Goal: Transaction & Acquisition: Purchase product/service

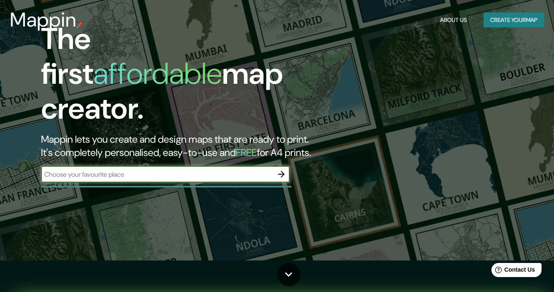
scroll to position [32, 0]
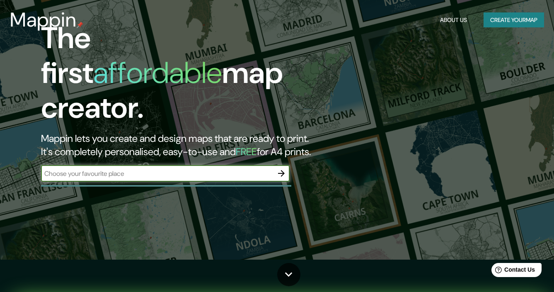
click at [493, 22] on button "Create your map" at bounding box center [514, 19] width 61 height 15
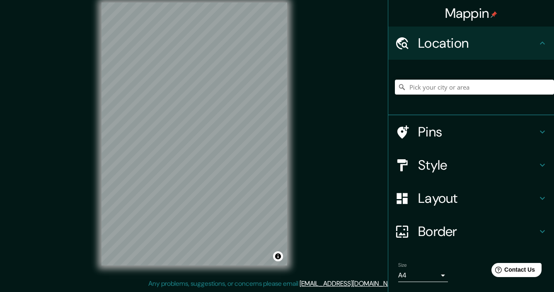
scroll to position [11, 0]
click at [426, 199] on h4 "Layout" at bounding box center [477, 198] width 119 height 17
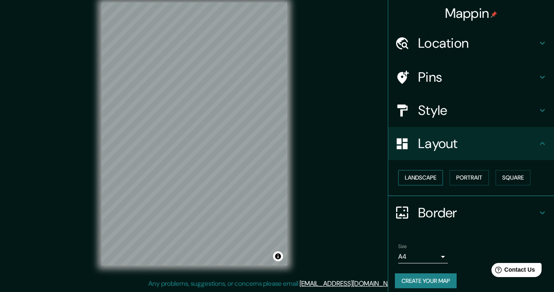
click at [430, 178] on button "Landscape" at bounding box center [420, 177] width 45 height 15
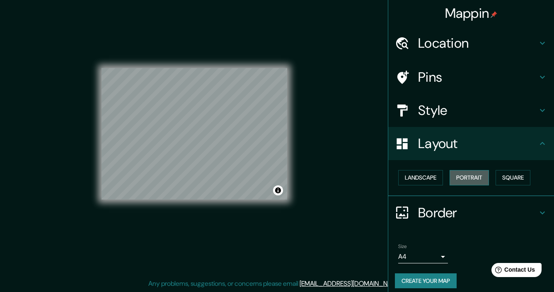
click at [483, 177] on button "Portrait" at bounding box center [469, 177] width 39 height 15
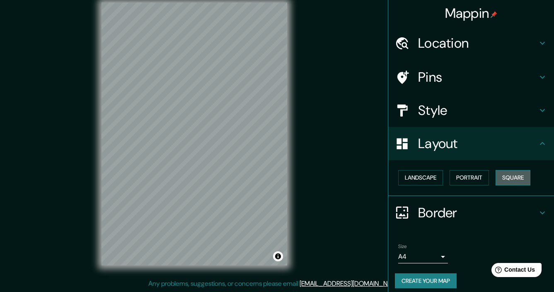
click at [506, 179] on button "Square" at bounding box center [513, 177] width 35 height 15
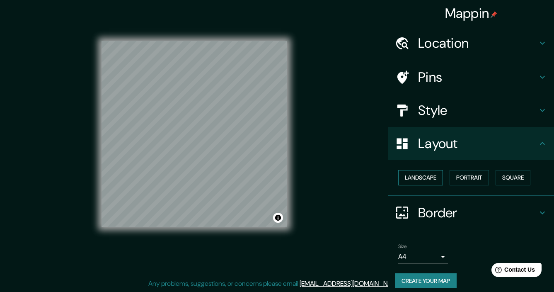
click at [434, 178] on button "Landscape" at bounding box center [420, 177] width 45 height 15
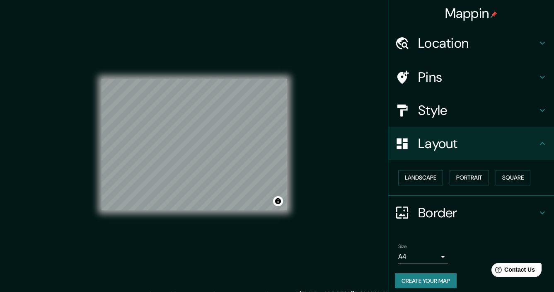
scroll to position [0, 0]
click at [523, 46] on h4 "Location" at bounding box center [477, 43] width 119 height 17
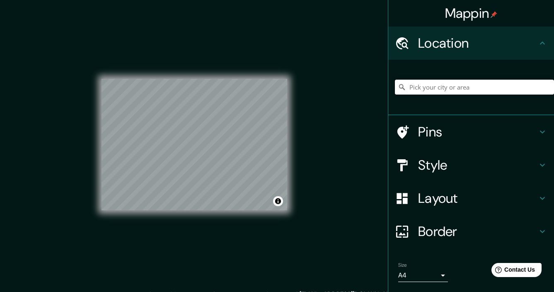
click at [475, 91] on input "Pick your city or area" at bounding box center [474, 87] width 159 height 15
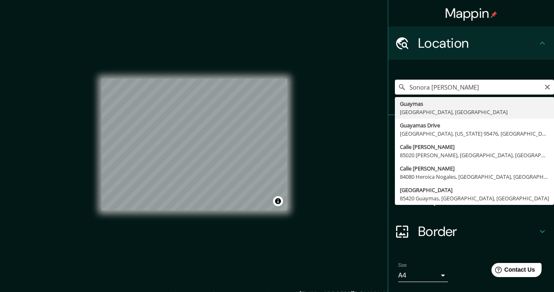
type input "Guaymas, [GEOGRAPHIC_DATA], [GEOGRAPHIC_DATA]"
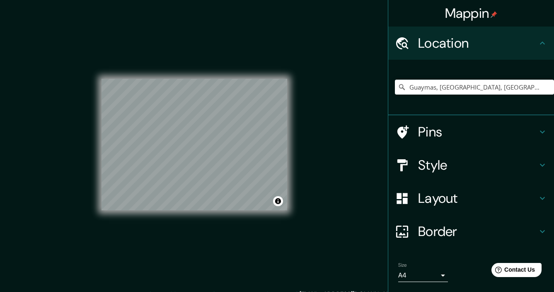
click at [513, 45] on h4 "Location" at bounding box center [477, 43] width 119 height 17
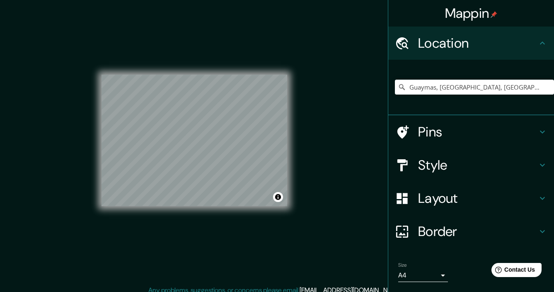
scroll to position [8, 0]
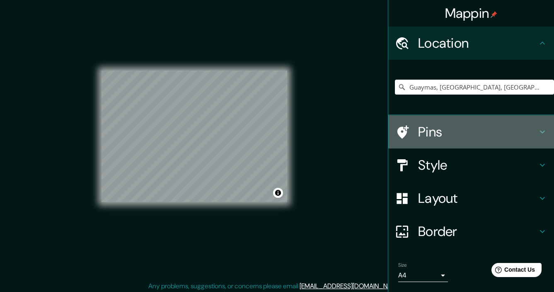
click at [449, 130] on h4 "Pins" at bounding box center [477, 132] width 119 height 17
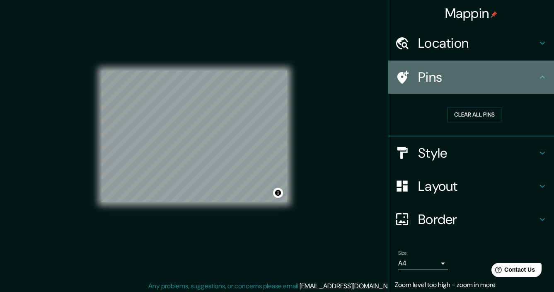
click at [402, 70] on icon at bounding box center [402, 77] width 15 height 15
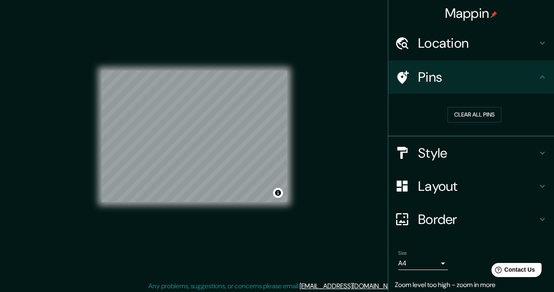
click at [406, 70] on icon at bounding box center [402, 77] width 15 height 15
click at [443, 71] on h4 "Pins" at bounding box center [477, 77] width 119 height 17
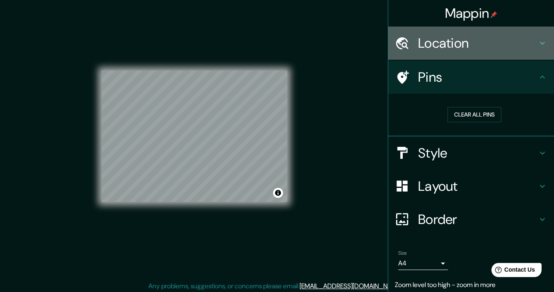
click at [525, 42] on h4 "Location" at bounding box center [477, 43] width 119 height 17
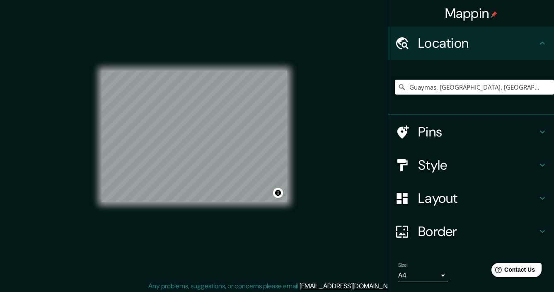
click at [508, 130] on h4 "Pins" at bounding box center [477, 132] width 119 height 17
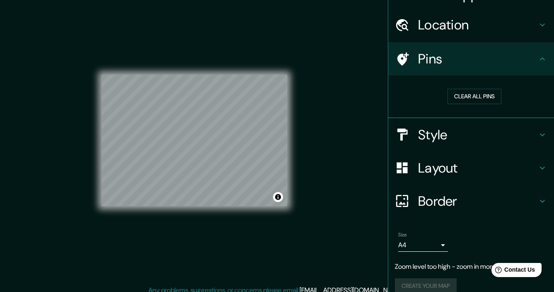
scroll to position [19, 0]
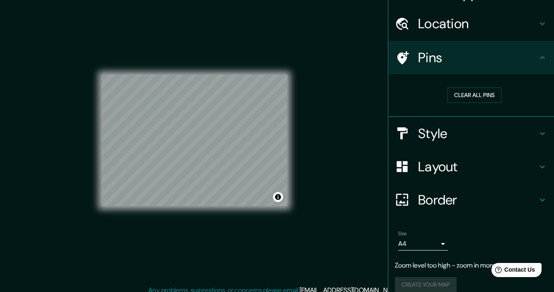
click at [492, 137] on h4 "Style" at bounding box center [477, 133] width 119 height 17
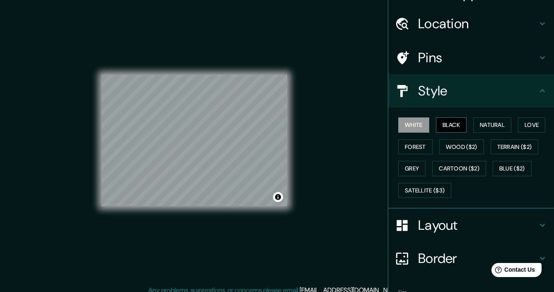
click at [452, 122] on button "Black" at bounding box center [451, 124] width 31 height 15
click at [421, 119] on button "White" at bounding box center [413, 124] width 31 height 15
click at [423, 144] on button "Forest" at bounding box center [415, 146] width 34 height 15
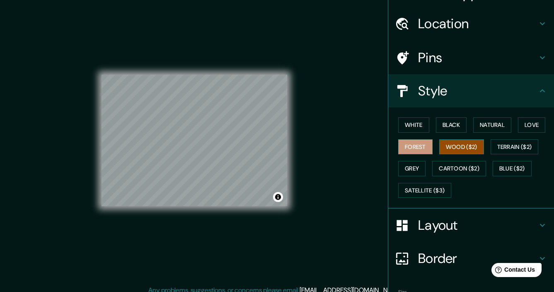
click at [448, 145] on button "Wood ($2)" at bounding box center [462, 146] width 45 height 15
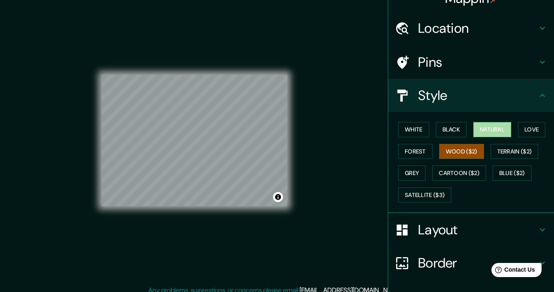
click at [494, 133] on button "Natural" at bounding box center [493, 129] width 38 height 15
click at [527, 129] on button "Love" at bounding box center [531, 129] width 27 height 15
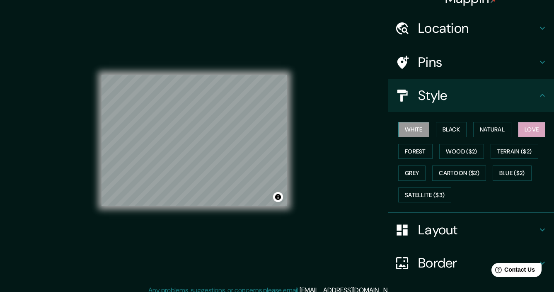
click at [413, 129] on button "White" at bounding box center [413, 129] width 31 height 15
click at [444, 127] on button "Black" at bounding box center [451, 129] width 31 height 15
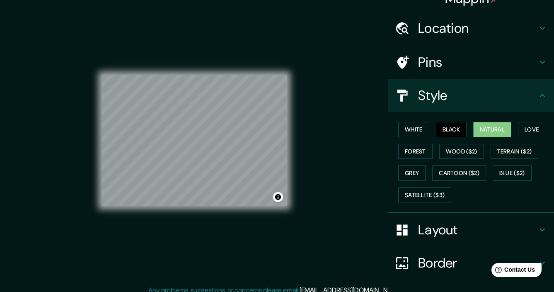
click at [488, 128] on button "Natural" at bounding box center [493, 129] width 38 height 15
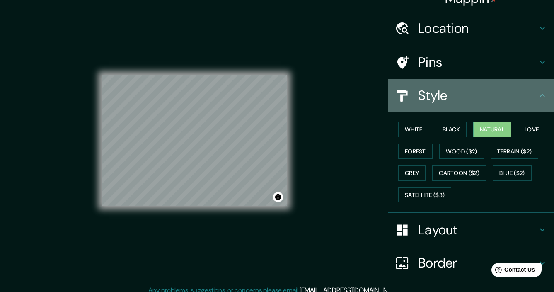
click at [536, 102] on div "Style" at bounding box center [472, 95] width 166 height 33
click at [547, 95] on icon at bounding box center [543, 95] width 10 height 10
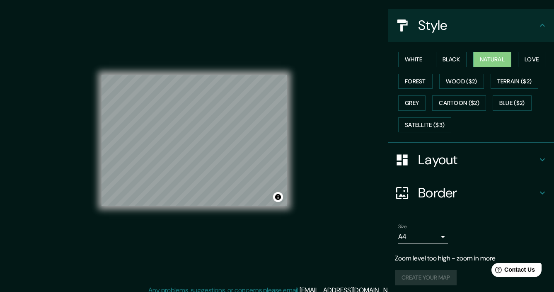
click at [509, 164] on h4 "Layout" at bounding box center [477, 159] width 119 height 17
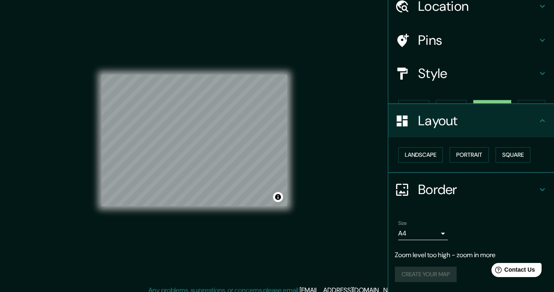
scroll to position [20, 0]
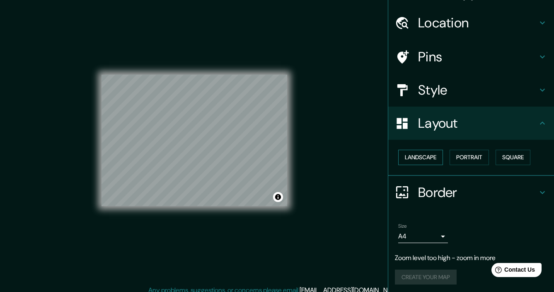
click at [436, 159] on button "Landscape" at bounding box center [420, 157] width 45 height 15
click at [461, 155] on button "Portrait" at bounding box center [469, 157] width 39 height 15
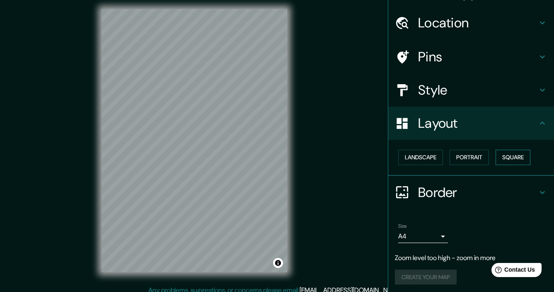
click at [508, 154] on button "Square" at bounding box center [513, 157] width 35 height 15
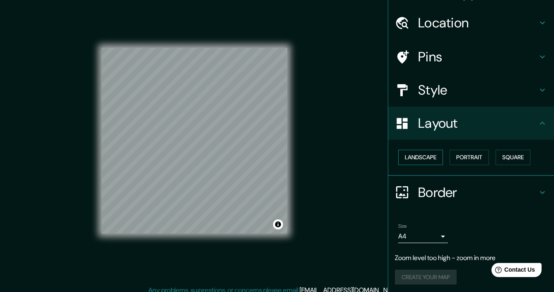
click at [438, 157] on button "Landscape" at bounding box center [420, 157] width 45 height 15
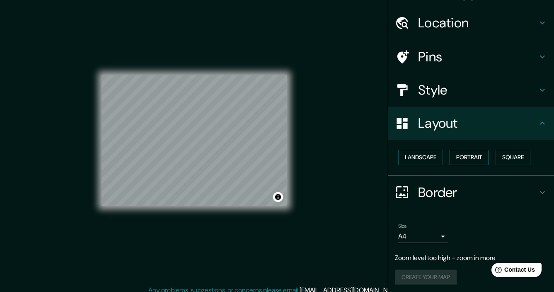
click at [467, 157] on button "Portrait" at bounding box center [469, 157] width 39 height 15
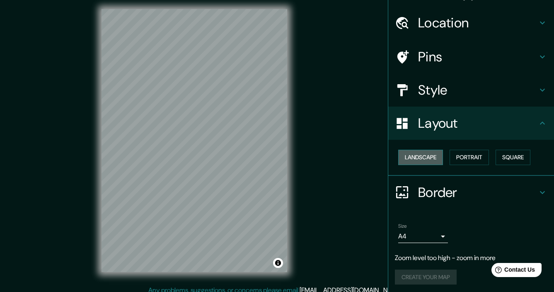
click at [429, 157] on button "Landscape" at bounding box center [420, 157] width 45 height 15
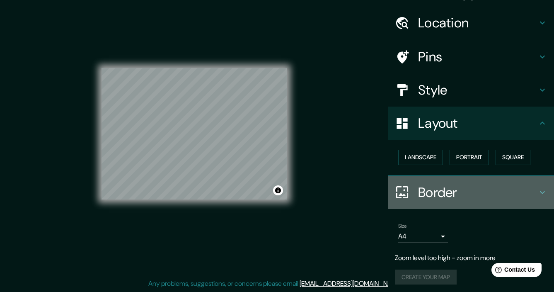
scroll to position [11, 0]
click at [511, 190] on h4 "Border" at bounding box center [477, 192] width 119 height 17
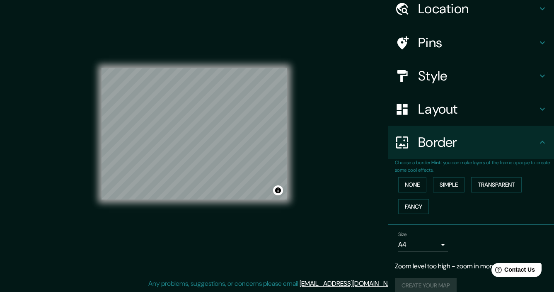
scroll to position [39, 0]
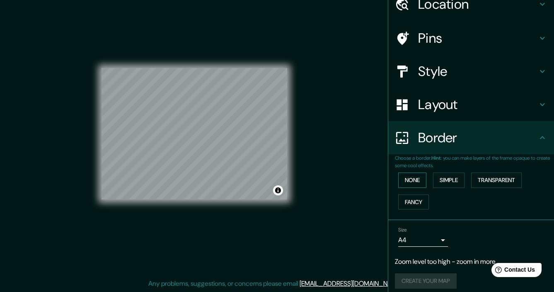
click at [417, 180] on button "None" at bounding box center [412, 179] width 28 height 15
click at [450, 179] on button "Simple" at bounding box center [449, 179] width 32 height 15
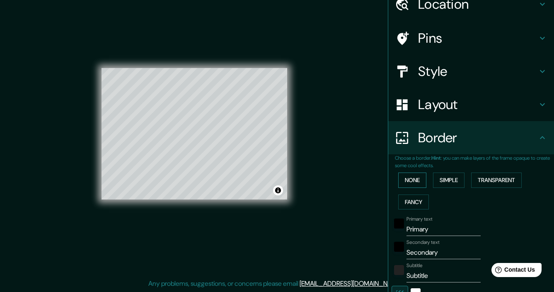
click at [413, 178] on button "None" at bounding box center [412, 179] width 28 height 15
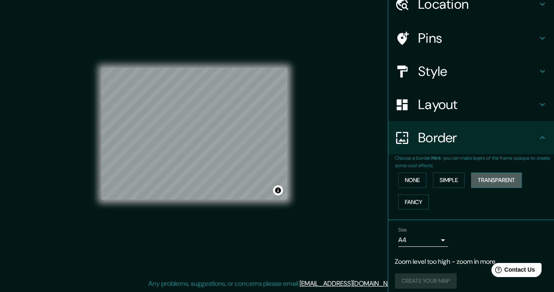
click at [491, 178] on button "Transparent" at bounding box center [496, 179] width 51 height 15
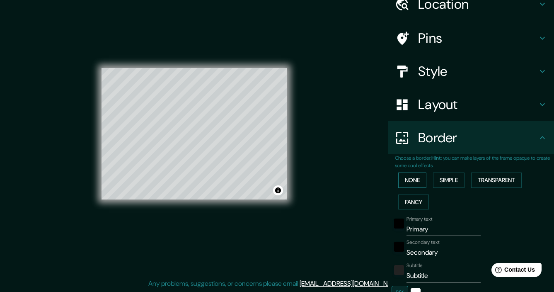
click at [417, 178] on button "None" at bounding box center [412, 179] width 28 height 15
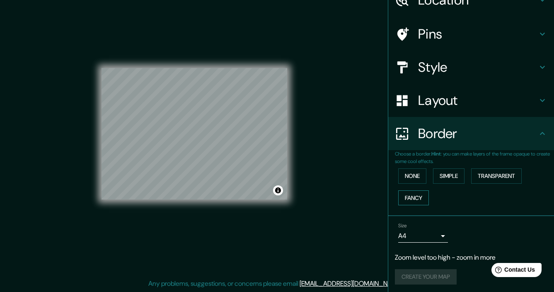
scroll to position [43, 0]
click at [422, 192] on button "Fancy" at bounding box center [413, 198] width 31 height 15
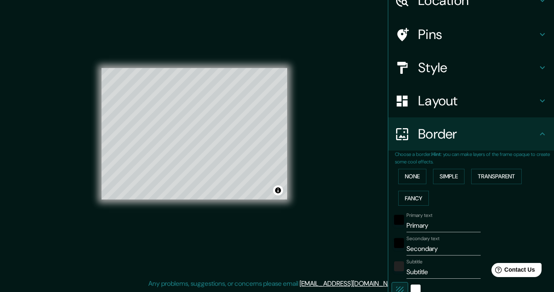
click at [412, 182] on div "None Simple Transparent Fancy" at bounding box center [474, 187] width 159 height 44
click at [415, 178] on button "None" at bounding box center [412, 176] width 28 height 15
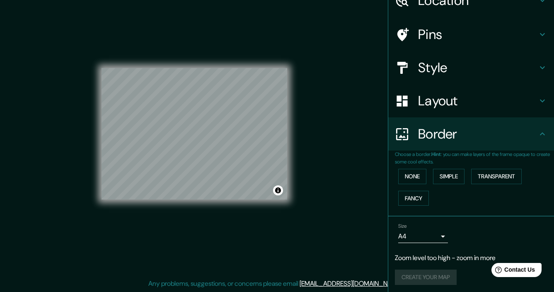
scroll to position [11, 0]
click at [442, 234] on body "Mappin Location [GEOGRAPHIC_DATA], [GEOGRAPHIC_DATA], [GEOGRAPHIC_DATA] Pins St…" at bounding box center [277, 135] width 554 height 292
click at [428, 255] on li "A3" at bounding box center [423, 259] width 50 height 15
drag, startPoint x: 441, startPoint y: 232, endPoint x: 431, endPoint y: 238, distance: 11.5
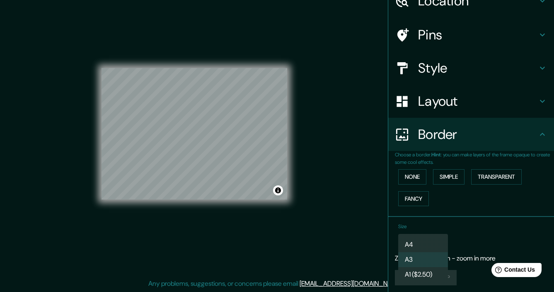
click at [440, 233] on body "Mappin Location [GEOGRAPHIC_DATA], [GEOGRAPHIC_DATA], [GEOGRAPHIC_DATA] Pins St…" at bounding box center [277, 135] width 554 height 292
click at [423, 244] on li "A4" at bounding box center [423, 244] width 50 height 15
type input "single"
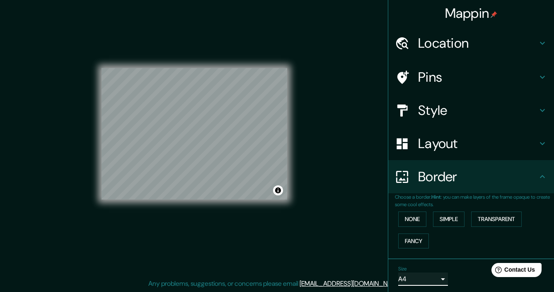
scroll to position [0, 0]
click at [521, 42] on h4 "Location" at bounding box center [477, 42] width 119 height 17
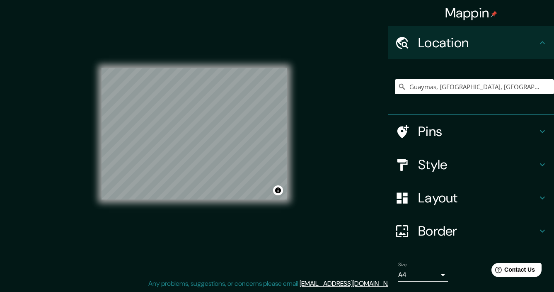
scroll to position [11, 0]
click at [469, 104] on div "Guaymas, [GEOGRAPHIC_DATA], [GEOGRAPHIC_DATA]" at bounding box center [474, 86] width 159 height 41
click at [546, 87] on icon "Clear" at bounding box center [547, 86] width 7 height 7
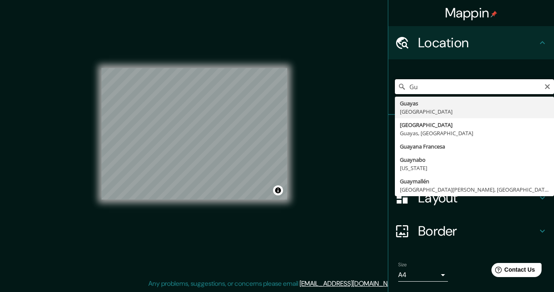
type input "G"
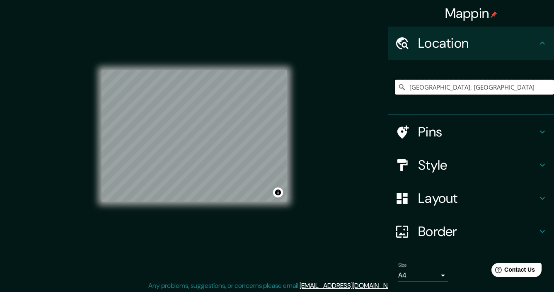
scroll to position [4, 0]
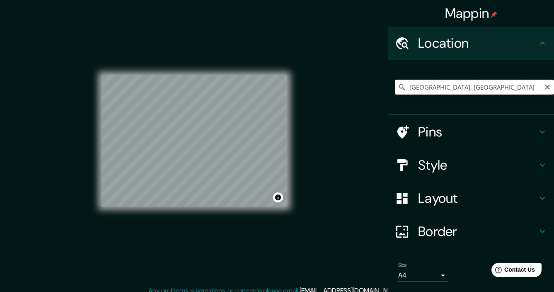
click at [426, 87] on input "[GEOGRAPHIC_DATA], [GEOGRAPHIC_DATA]" at bounding box center [474, 87] width 159 height 15
type input "[GEOGRAPHIC_DATA]"
click at [455, 97] on div "[GEOGRAPHIC_DATA] [GEOGRAPHIC_DATA] [GEOGRAPHIC_DATA] [GEOGRAPHIC_DATA], [GEOGR…" at bounding box center [474, 86] width 159 height 41
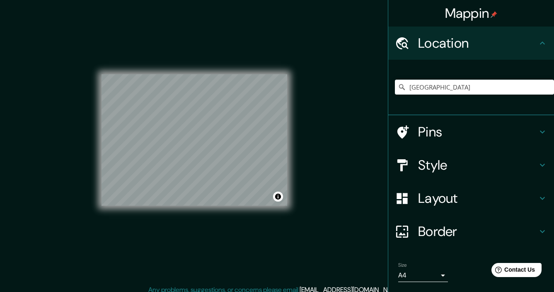
scroll to position [5, 0]
click at [486, 15] on h4 "Mappin" at bounding box center [471, 13] width 53 height 17
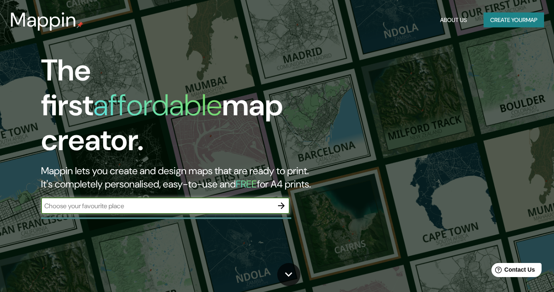
click at [280, 202] on icon "button" at bounding box center [281, 205] width 7 height 7
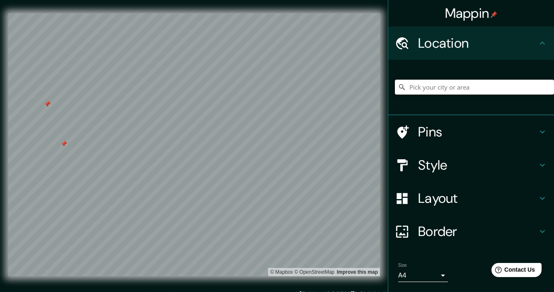
click at [457, 89] on input "Pick your city or area" at bounding box center [474, 87] width 159 height 15
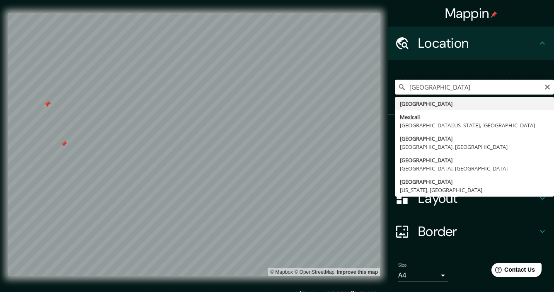
type input "[GEOGRAPHIC_DATA]"
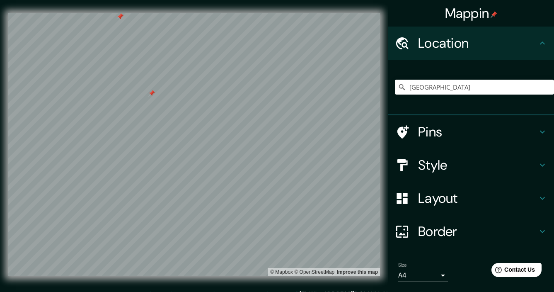
click at [465, 129] on h4 "Pins" at bounding box center [477, 132] width 119 height 17
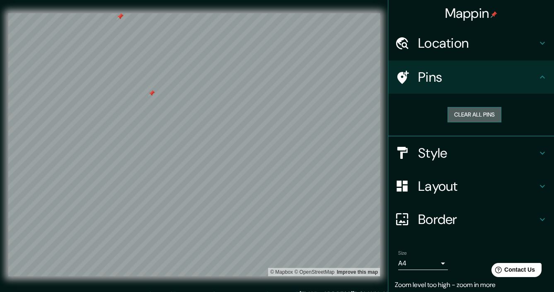
click at [469, 110] on button "Clear all pins" at bounding box center [475, 114] width 54 height 15
click at [469, 112] on button "Clear all pins" at bounding box center [475, 114] width 54 height 15
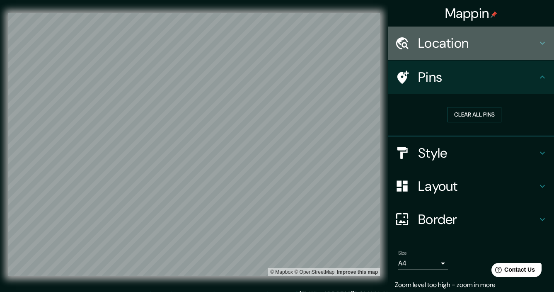
click at [463, 48] on h4 "Location" at bounding box center [477, 43] width 119 height 17
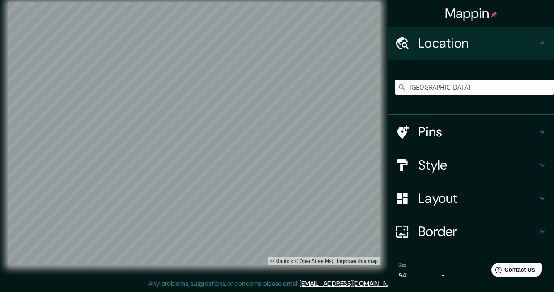
scroll to position [11, 0]
click at [474, 92] on input "[GEOGRAPHIC_DATA]" at bounding box center [474, 87] width 159 height 15
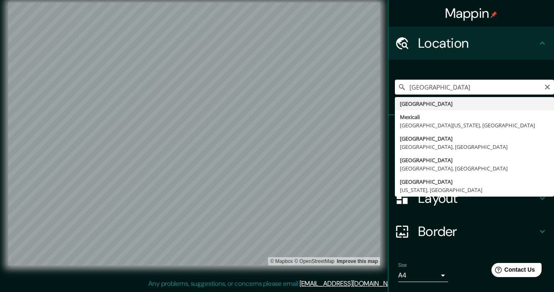
click at [524, 90] on input "[GEOGRAPHIC_DATA]" at bounding box center [474, 87] width 159 height 15
click at [506, 64] on div "[GEOGRAPHIC_DATA] [GEOGRAPHIC_DATA] [GEOGRAPHIC_DATA] [GEOGRAPHIC_DATA][US_STAT…" at bounding box center [472, 88] width 166 height 56
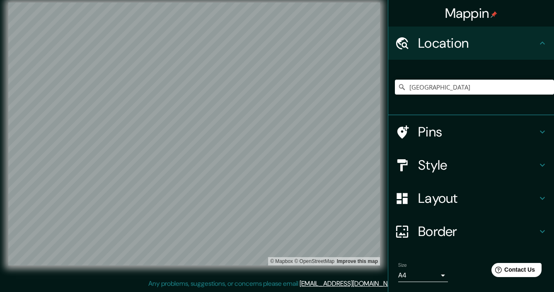
click at [545, 41] on icon at bounding box center [543, 43] width 10 height 10
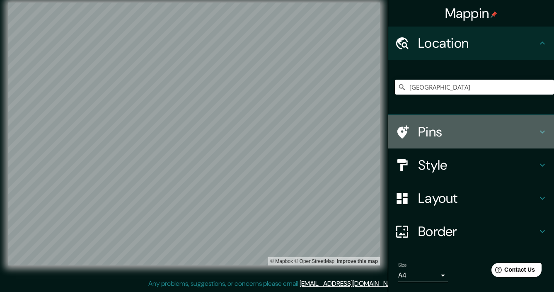
click at [504, 138] on h4 "Pins" at bounding box center [477, 132] width 119 height 17
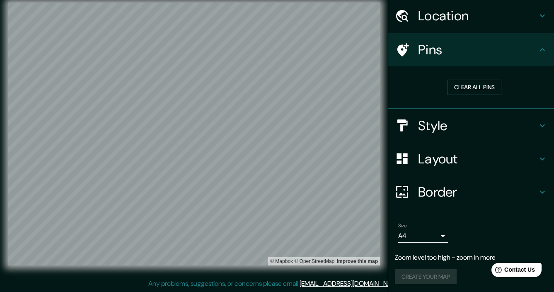
scroll to position [27, 0]
click at [474, 126] on h4 "Style" at bounding box center [477, 126] width 119 height 17
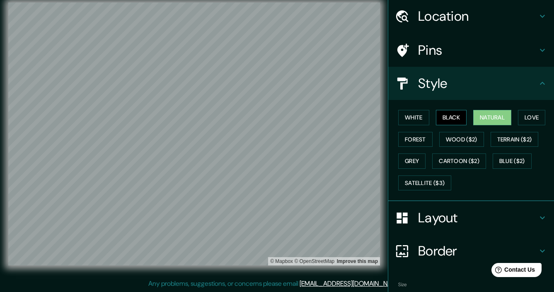
click at [447, 118] on button "Black" at bounding box center [451, 117] width 31 height 15
click at [404, 114] on button "White" at bounding box center [413, 117] width 31 height 15
click at [488, 118] on button "Natural" at bounding box center [493, 117] width 38 height 15
click at [531, 116] on button "Love" at bounding box center [531, 117] width 27 height 15
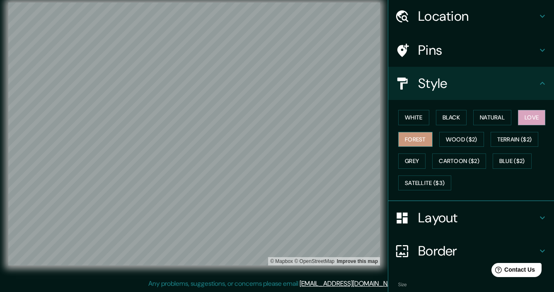
click at [422, 135] on button "Forest" at bounding box center [415, 139] width 34 height 15
click at [481, 112] on button "Natural" at bounding box center [493, 117] width 38 height 15
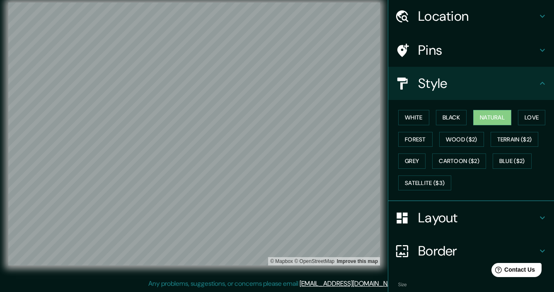
click at [520, 224] on div "Layout" at bounding box center [472, 217] width 166 height 33
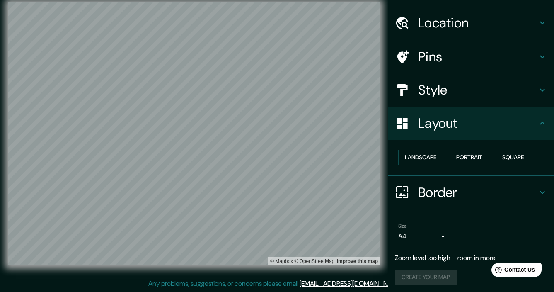
scroll to position [11, 0]
click at [429, 156] on button "Landscape" at bounding box center [420, 157] width 45 height 15
click at [472, 158] on button "Portrait" at bounding box center [469, 157] width 39 height 15
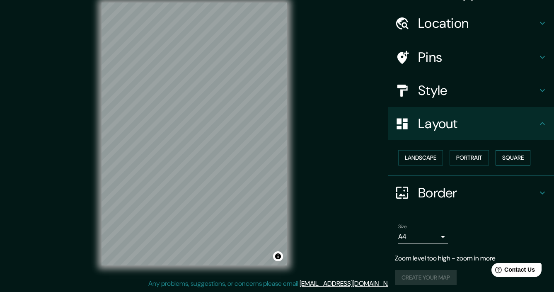
click at [510, 153] on button "Square" at bounding box center [513, 157] width 35 height 15
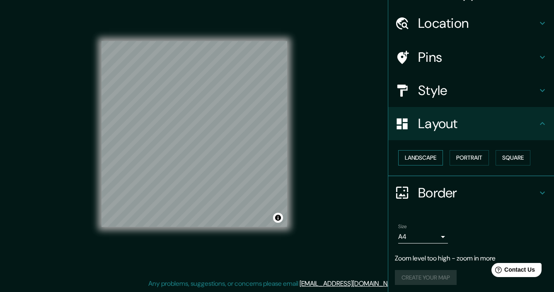
click at [430, 156] on button "Landscape" at bounding box center [420, 157] width 45 height 15
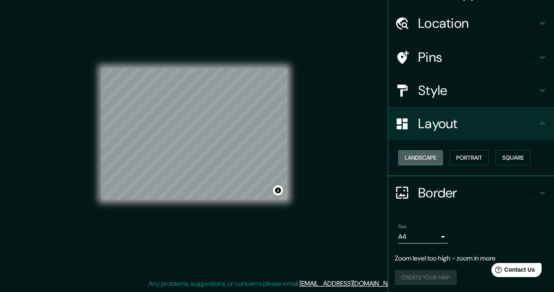
click at [428, 151] on button "Landscape" at bounding box center [420, 157] width 45 height 15
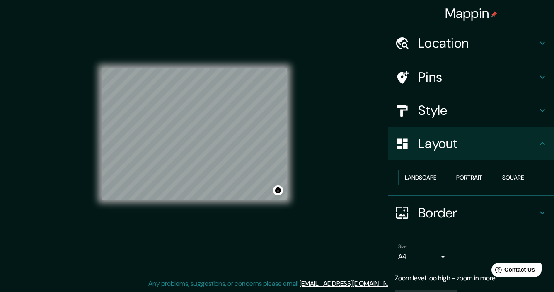
scroll to position [2, 0]
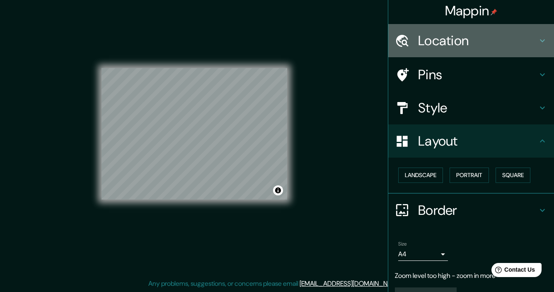
click at [495, 43] on h4 "Location" at bounding box center [477, 40] width 119 height 17
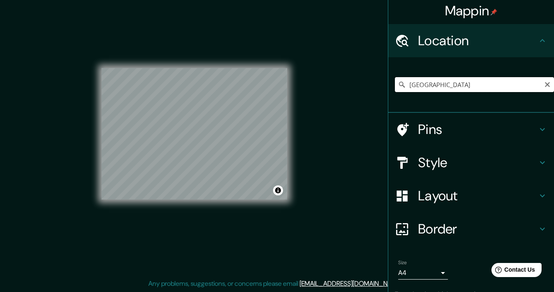
click at [471, 84] on input "[GEOGRAPHIC_DATA]" at bounding box center [474, 84] width 159 height 15
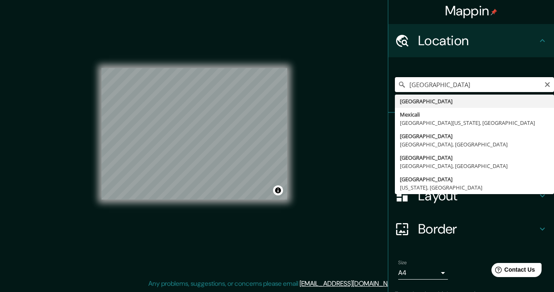
scroll to position [11, 0]
click at [525, 65] on div "[GEOGRAPHIC_DATA] [GEOGRAPHIC_DATA] [GEOGRAPHIC_DATA] [GEOGRAPHIC_DATA][US_STAT…" at bounding box center [474, 84] width 159 height 41
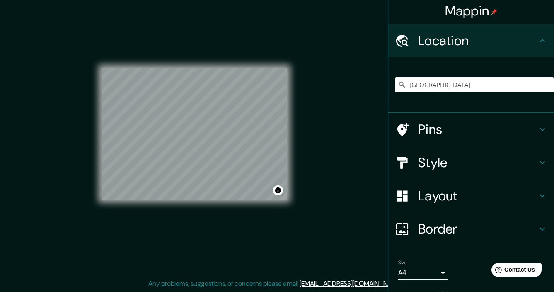
click at [323, 153] on div "Mappin Location [GEOGRAPHIC_DATA] [GEOGRAPHIC_DATA] [GEOGRAPHIC_DATA] [GEOGRAPH…" at bounding box center [277, 140] width 554 height 303
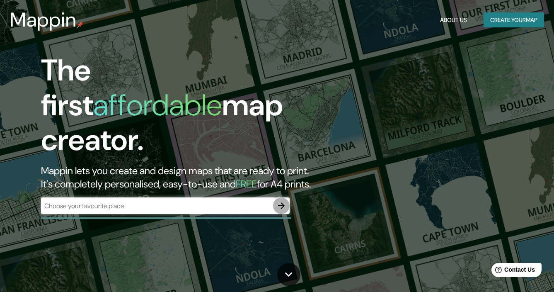
click at [282, 201] on icon "button" at bounding box center [282, 206] width 10 height 10
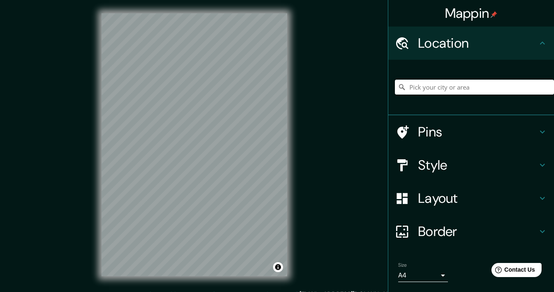
click at [474, 85] on input "Pick your city or area" at bounding box center [474, 87] width 159 height 15
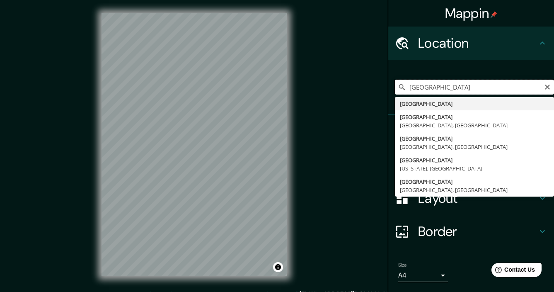
scroll to position [1, 0]
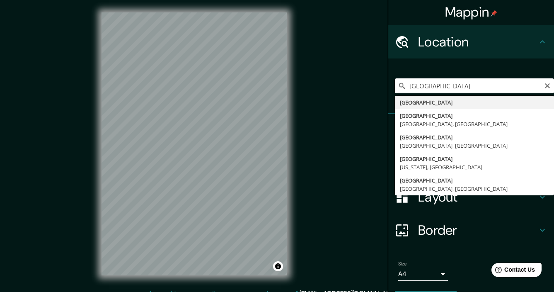
type input "[GEOGRAPHIC_DATA]"
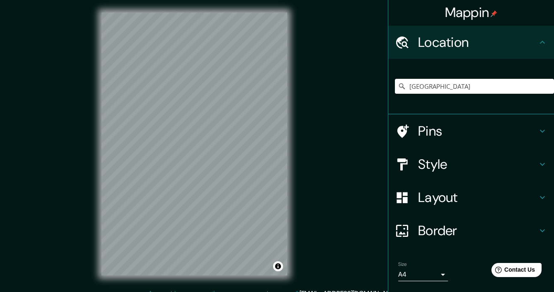
click at [464, 160] on h4 "Style" at bounding box center [477, 164] width 119 height 17
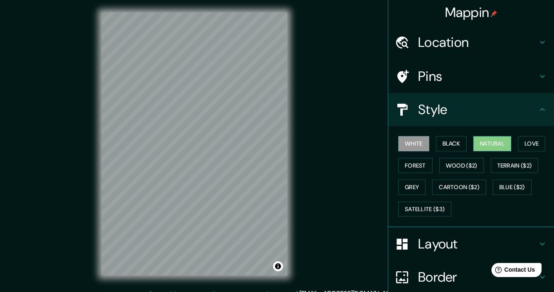
click at [482, 138] on button "Natural" at bounding box center [493, 143] width 38 height 15
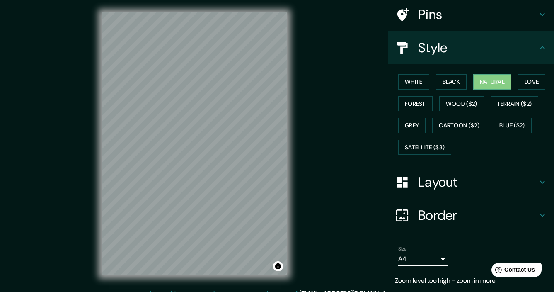
click at [472, 186] on h4 "Layout" at bounding box center [477, 182] width 119 height 17
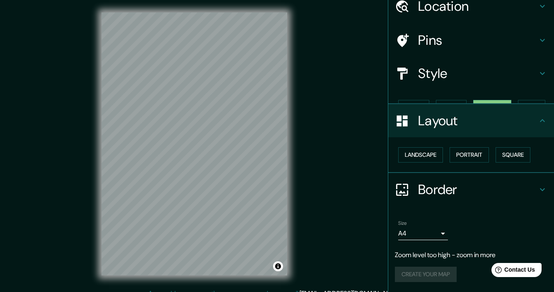
scroll to position [20, 0]
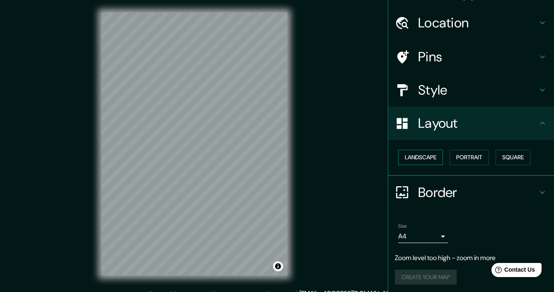
click at [435, 157] on button "Landscape" at bounding box center [420, 157] width 45 height 15
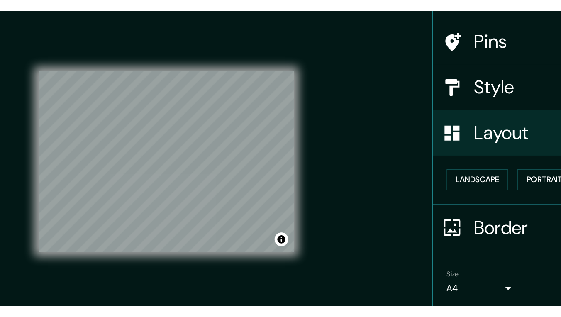
scroll to position [0, 0]
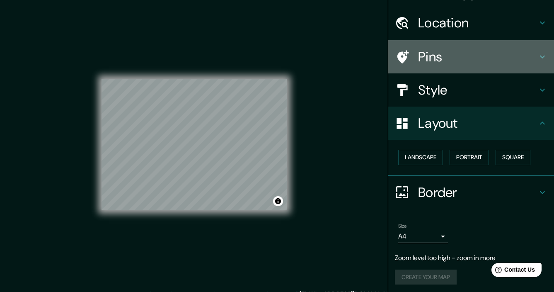
click at [457, 51] on h4 "Pins" at bounding box center [477, 57] width 119 height 17
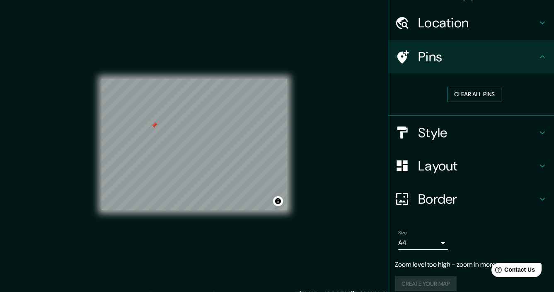
click at [475, 88] on button "Clear all pins" at bounding box center [475, 94] width 54 height 15
click at [243, 223] on div "© Mapbox © OpenStreetMap Improve this map" at bounding box center [195, 144] width 186 height 263
click at [491, 95] on button "Clear all pins" at bounding box center [475, 94] width 54 height 15
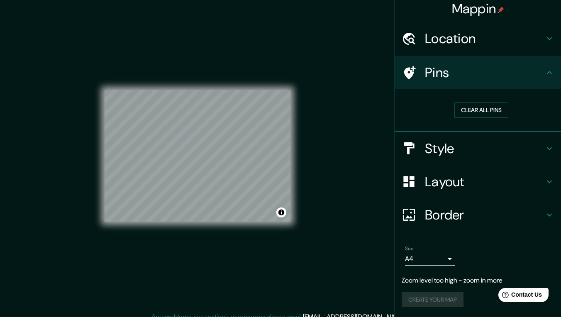
scroll to position [2, 0]
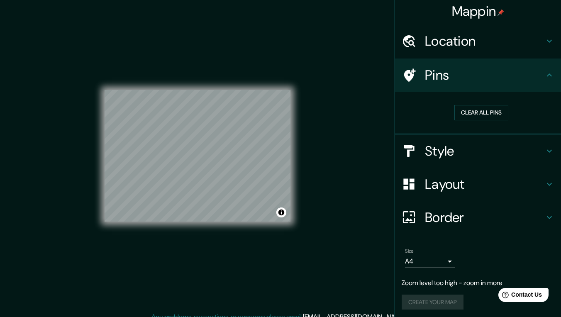
click at [528, 25] on div "Location" at bounding box center [478, 40] width 166 height 33
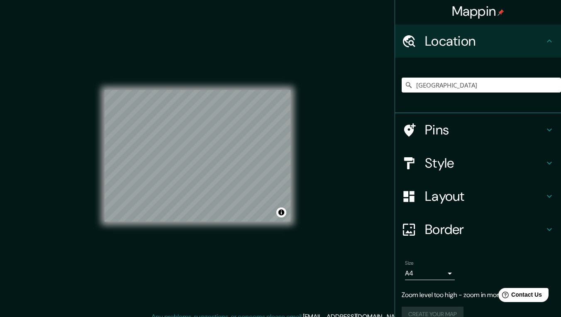
click at [489, 69] on div "[GEOGRAPHIC_DATA]" at bounding box center [480, 84] width 159 height 41
click at [486, 112] on div "[GEOGRAPHIC_DATA]" at bounding box center [478, 86] width 166 height 56
click at [546, 112] on div "[GEOGRAPHIC_DATA]" at bounding box center [478, 86] width 166 height 56
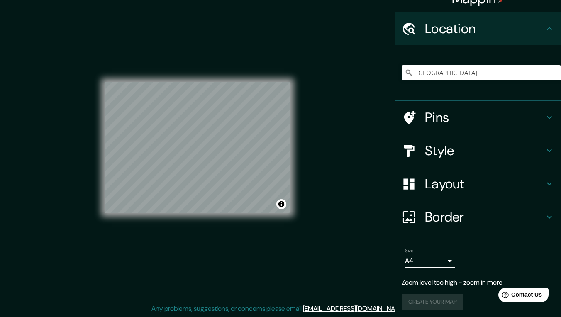
scroll to position [9, 0]
click at [443, 111] on h4 "Pins" at bounding box center [484, 117] width 119 height 17
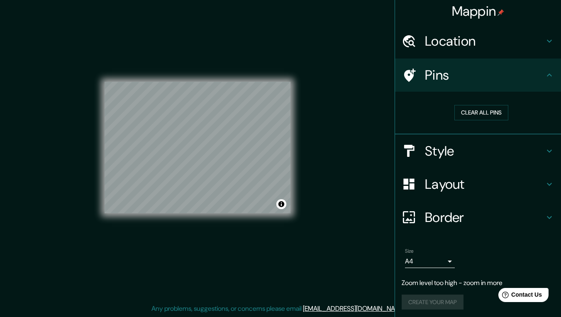
scroll to position [8, 0]
click at [450, 150] on h4 "Style" at bounding box center [484, 151] width 119 height 17
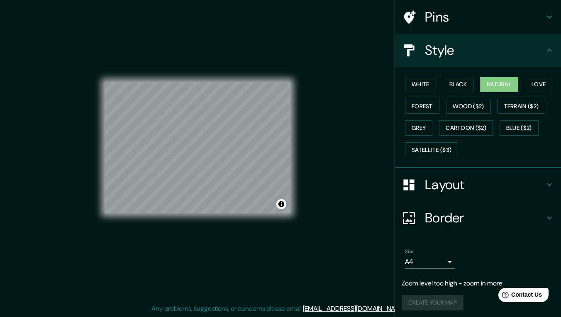
click at [451, 181] on h4 "Layout" at bounding box center [484, 184] width 119 height 17
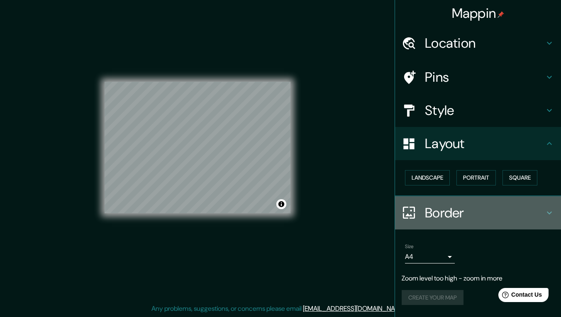
drag, startPoint x: 454, startPoint y: 200, endPoint x: 453, endPoint y: 208, distance: 7.9
click at [453, 205] on div "Border" at bounding box center [478, 212] width 166 height 33
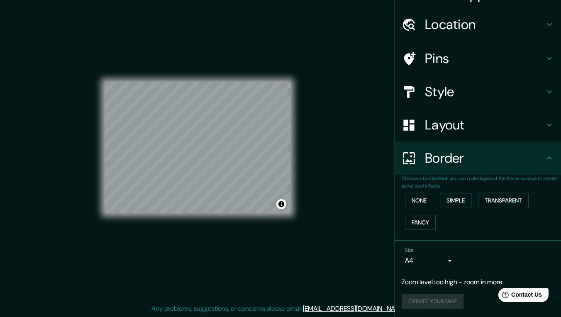
scroll to position [18, 0]
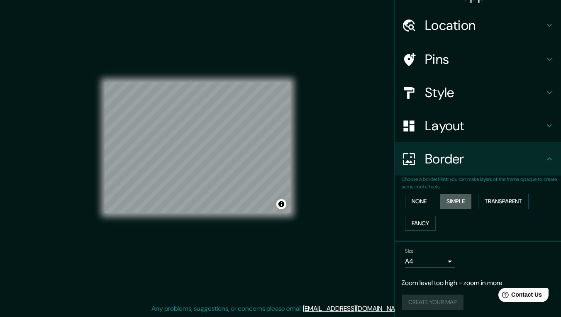
click at [454, 201] on button "Simple" at bounding box center [456, 201] width 32 height 15
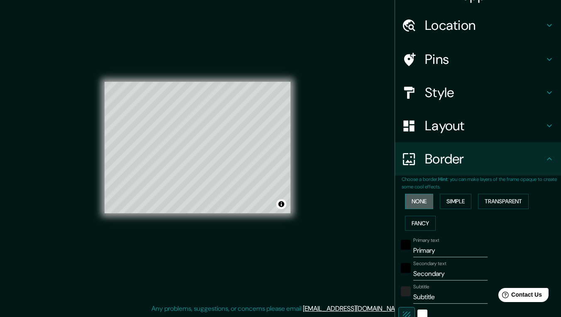
click at [421, 199] on button "None" at bounding box center [419, 201] width 28 height 15
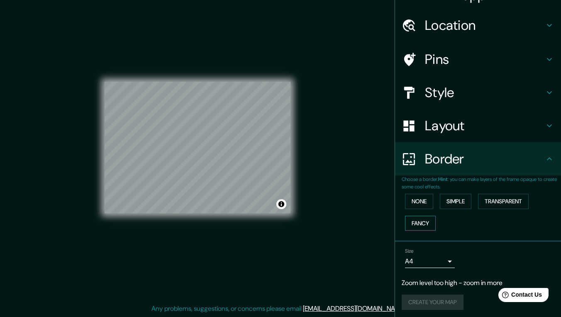
click at [428, 219] on button "Fancy" at bounding box center [420, 223] width 31 height 15
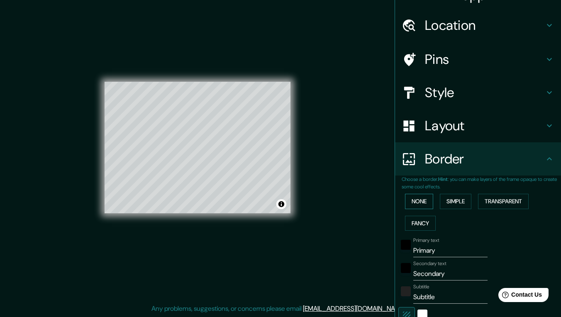
click at [418, 202] on button "None" at bounding box center [419, 201] width 28 height 15
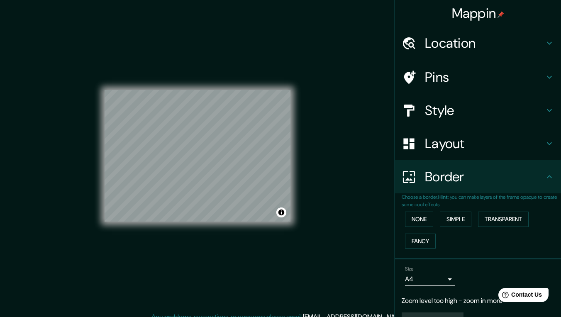
scroll to position [0, 0]
